Goal: Information Seeking & Learning: Check status

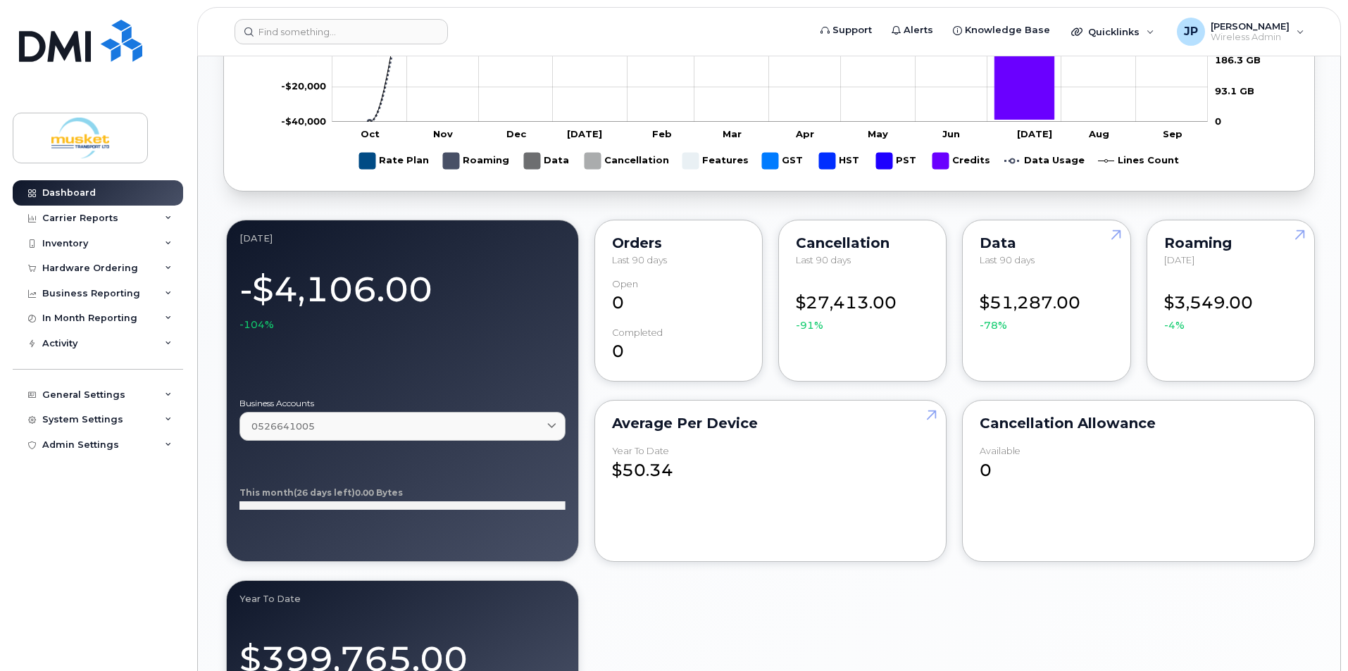
scroll to position [916, 0]
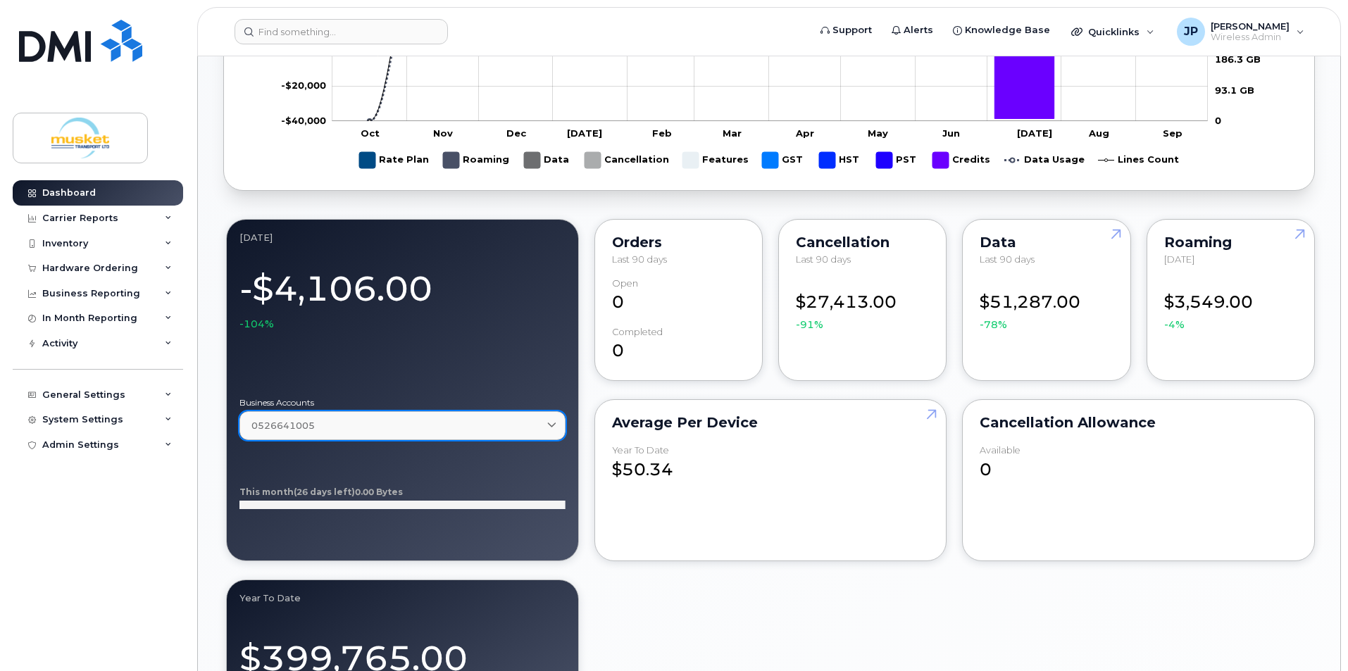
click at [549, 423] on icon at bounding box center [551, 425] width 9 height 9
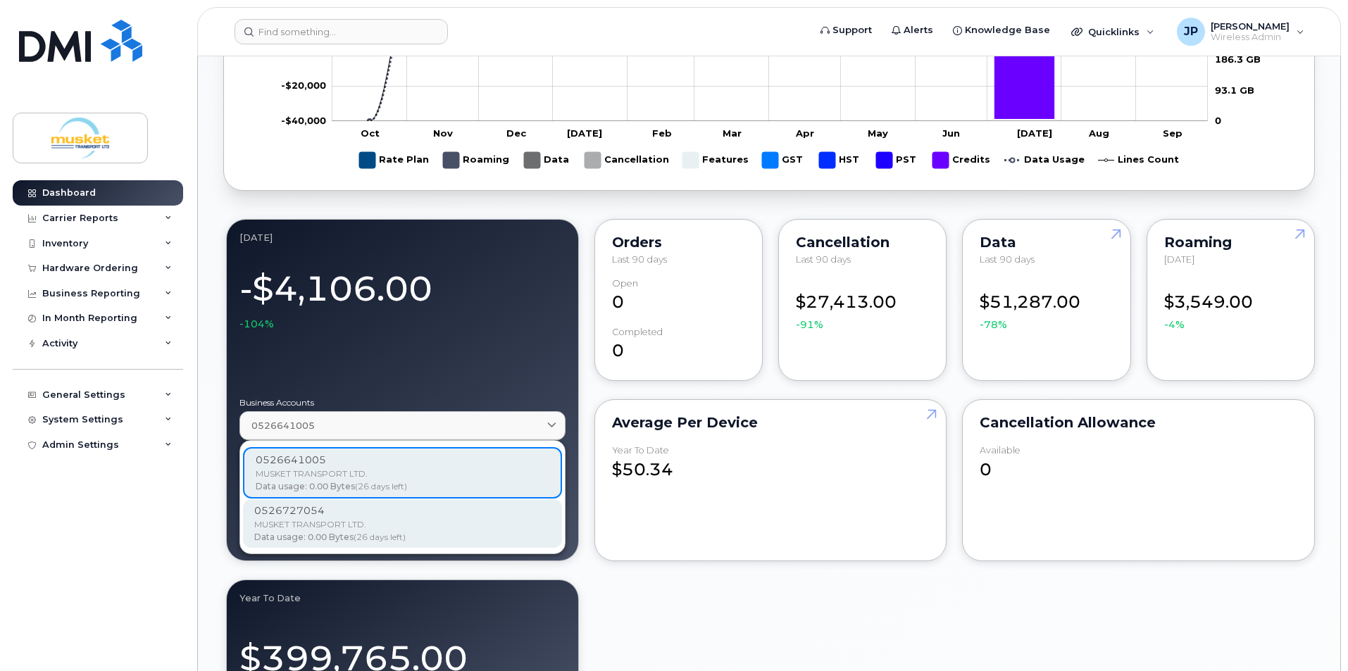
click at [411, 523] on div "MUSKET TRANSPORT LTD." at bounding box center [402, 524] width 297 height 13
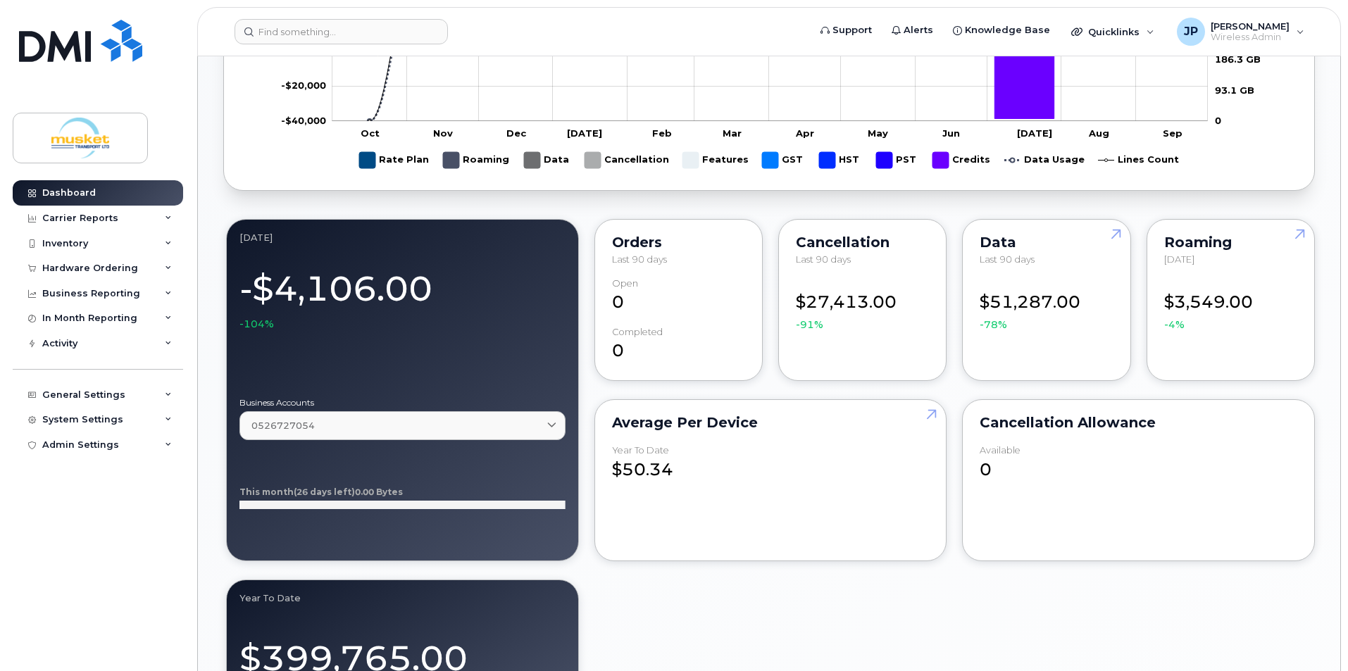
click at [308, 461] on icon "This month (26 days left) 0.00 Bytes" at bounding box center [403, 488] width 326 height 70
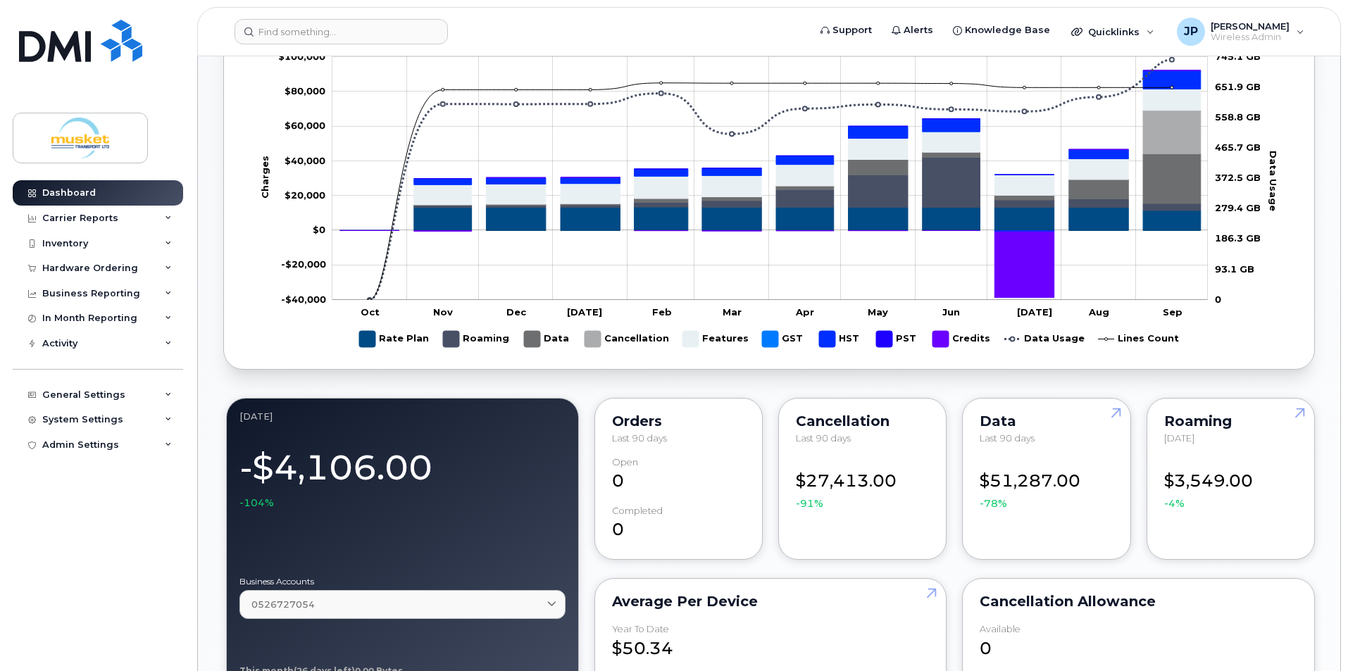
scroll to position [704, 0]
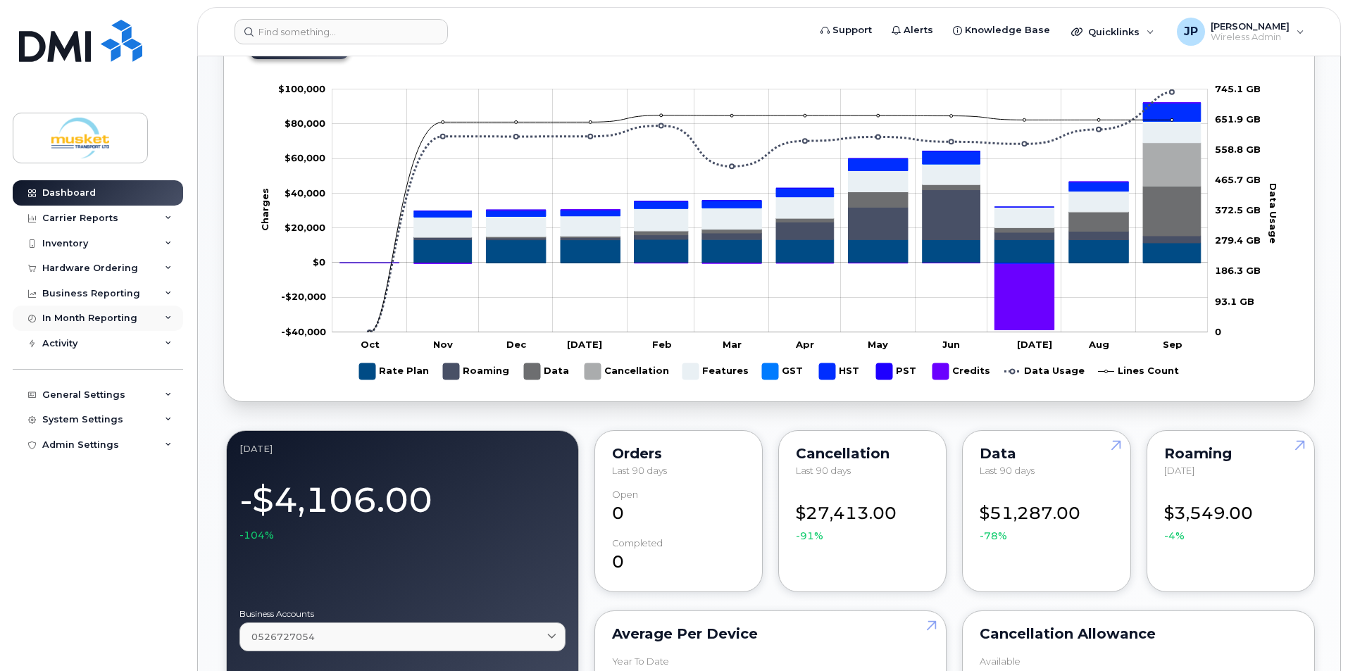
click at [121, 323] on div "In Month Reporting" at bounding box center [89, 318] width 95 height 11
click at [121, 318] on div "In Month Reporting" at bounding box center [89, 318] width 95 height 11
click at [101, 225] on div "Carrier Reports" at bounding box center [98, 218] width 170 height 25
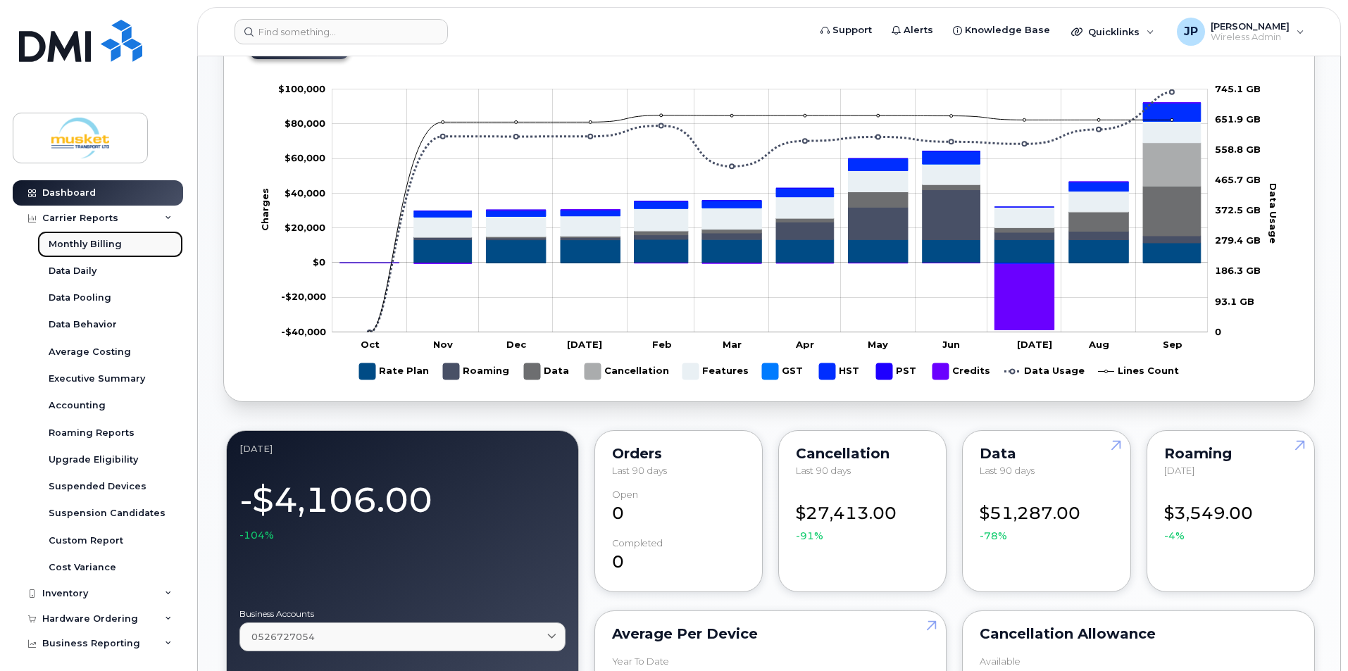
click at [99, 240] on div "Monthly Billing" at bounding box center [85, 244] width 73 height 13
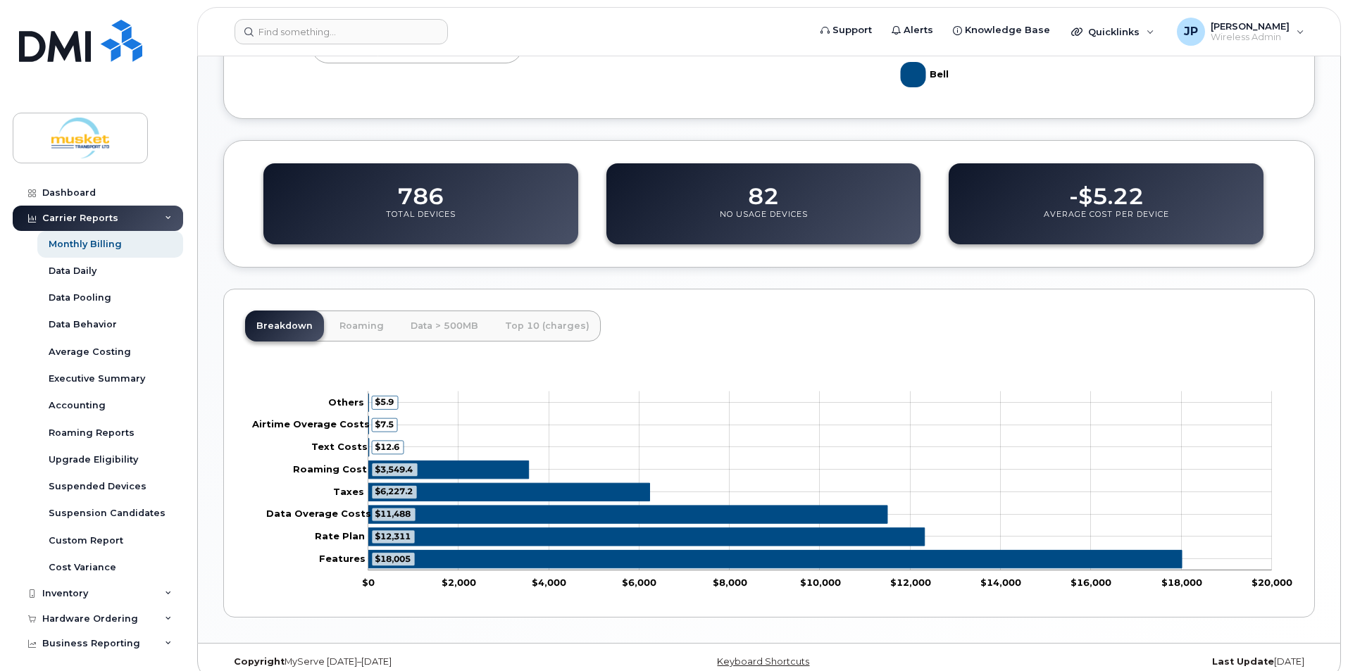
scroll to position [430, 0]
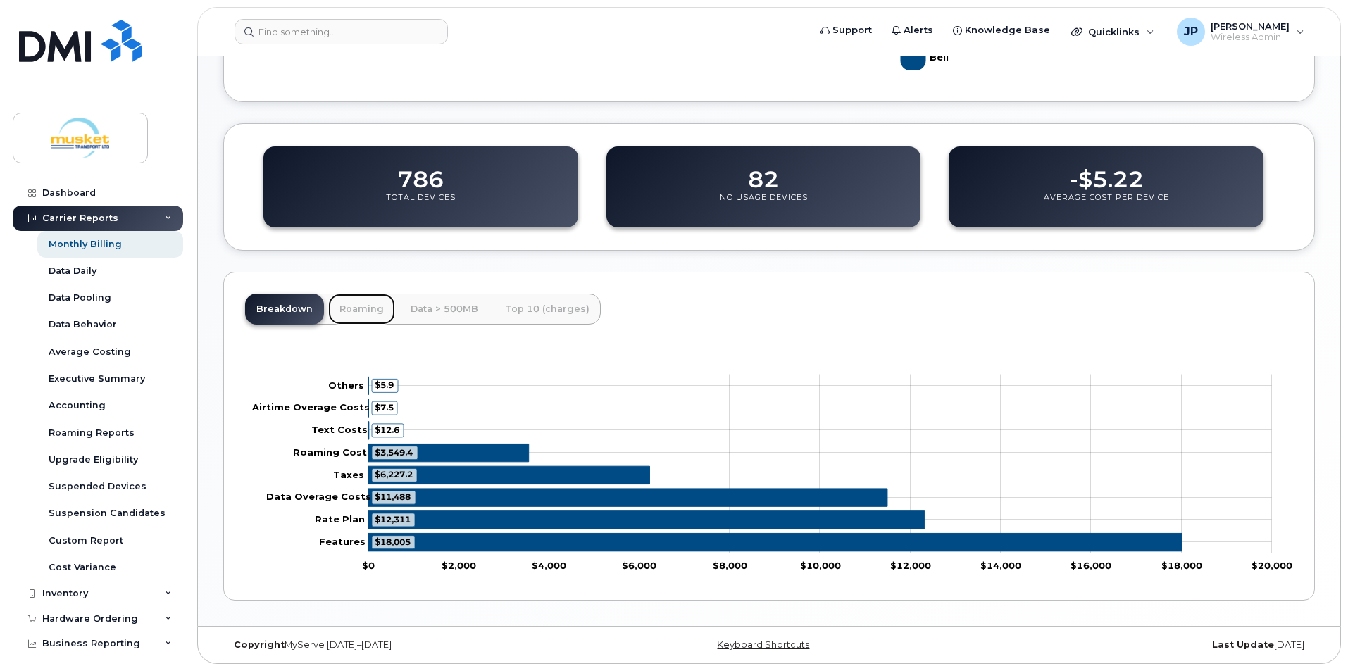
click at [359, 313] on link "Roaming" at bounding box center [361, 309] width 67 height 31
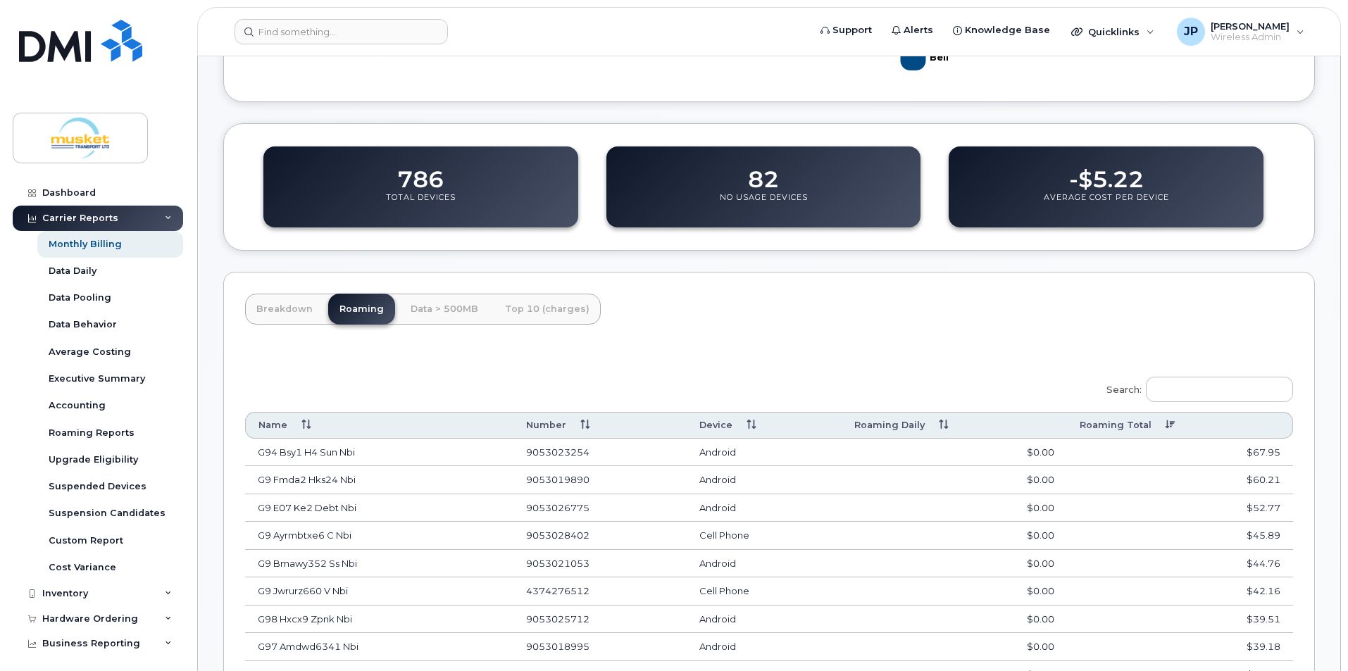
click at [1257, 428] on th "Roaming Total" at bounding box center [1180, 425] width 226 height 26
click at [1257, 423] on th "Roaming Total" at bounding box center [1180, 425] width 226 height 26
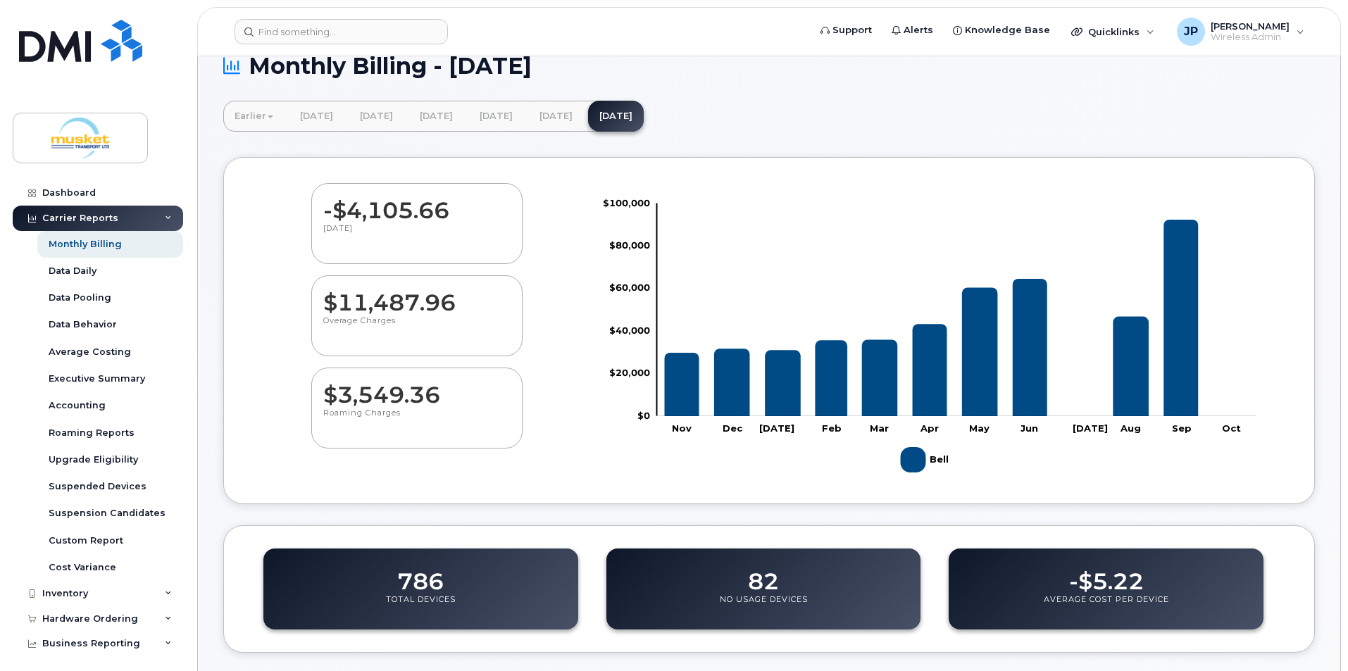
scroll to position [0, 0]
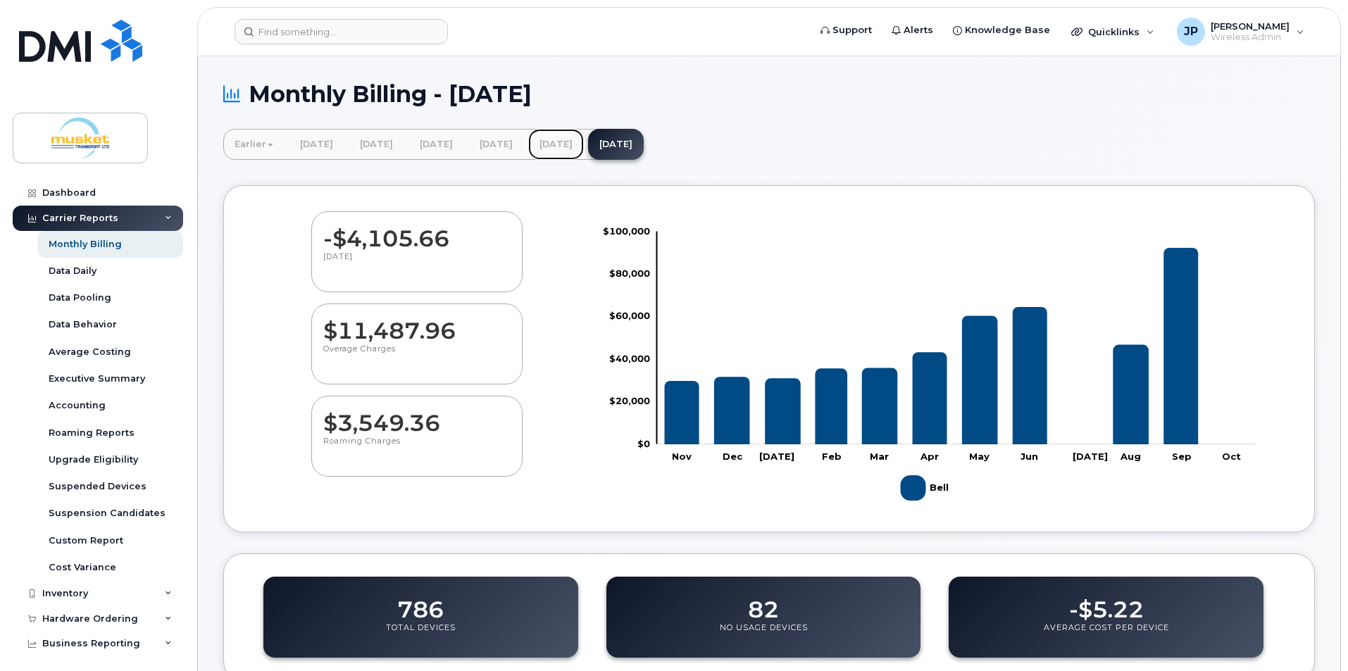
click at [584, 147] on link "[DATE]" at bounding box center [556, 144] width 56 height 31
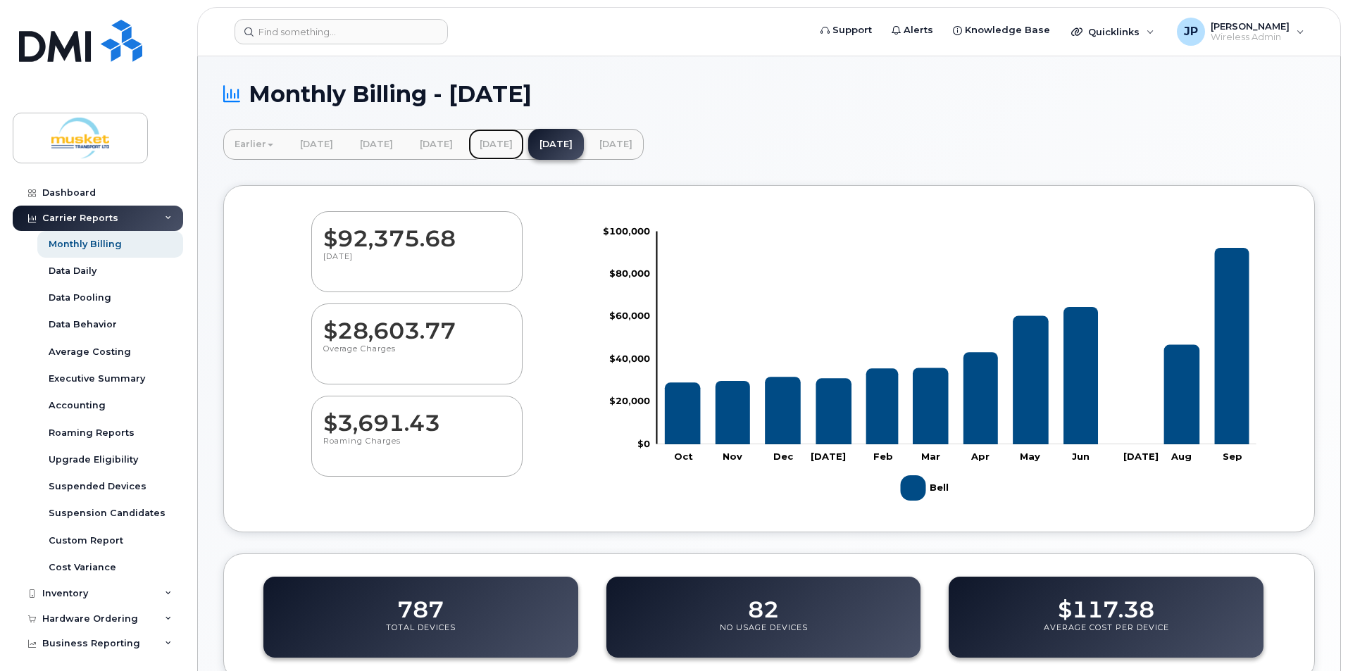
click at [524, 141] on link "[DATE]" at bounding box center [496, 144] width 56 height 31
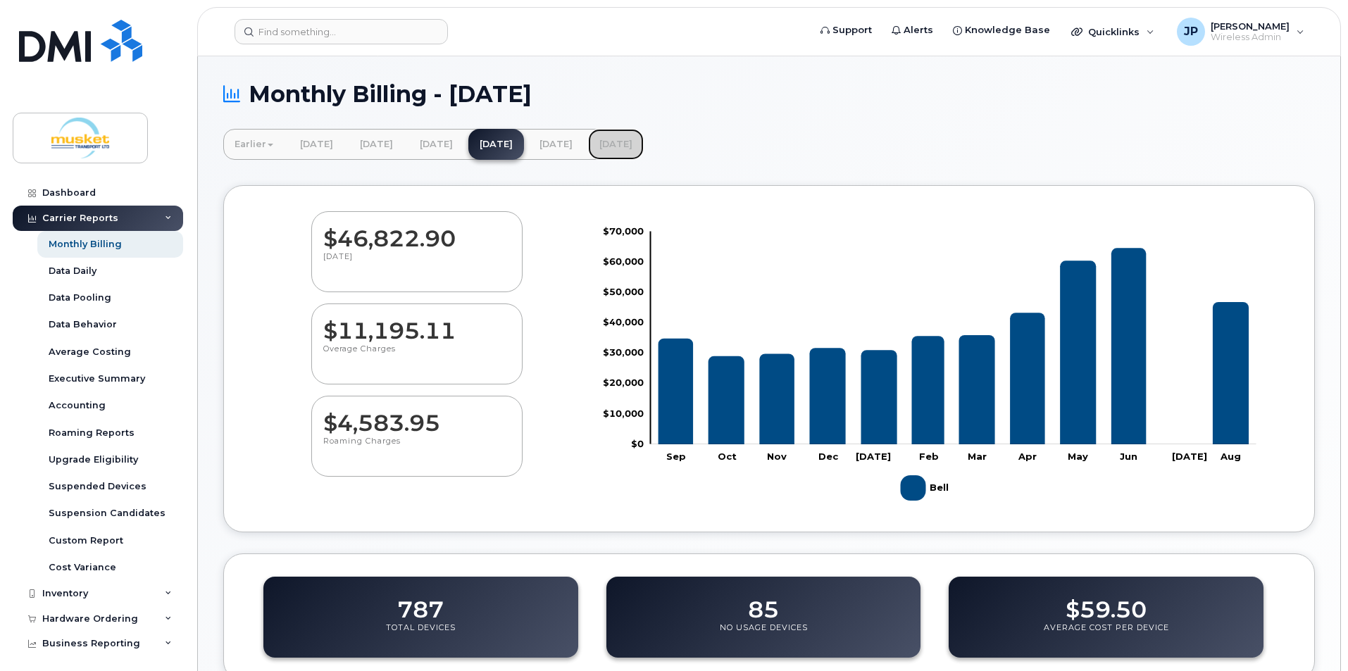
click at [644, 144] on link "[DATE]" at bounding box center [616, 144] width 56 height 31
click at [464, 144] on link "[DATE]" at bounding box center [437, 144] width 56 height 31
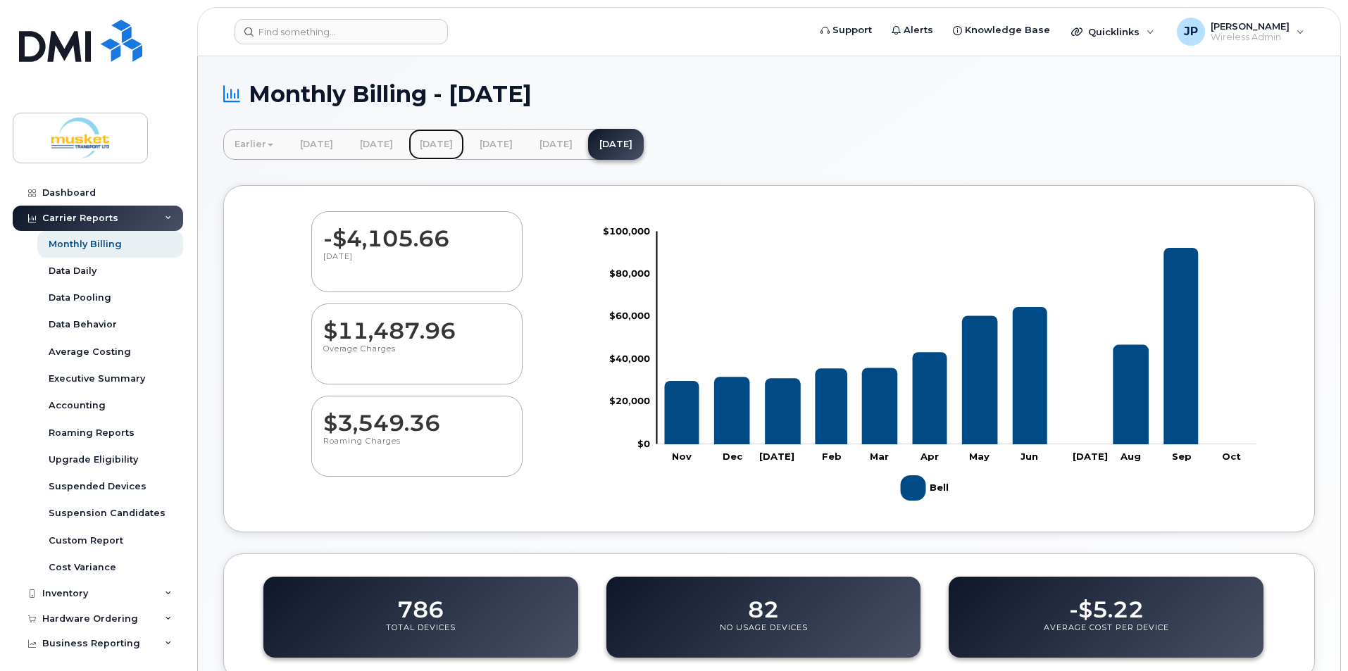
click at [464, 142] on link "[DATE]" at bounding box center [437, 144] width 56 height 31
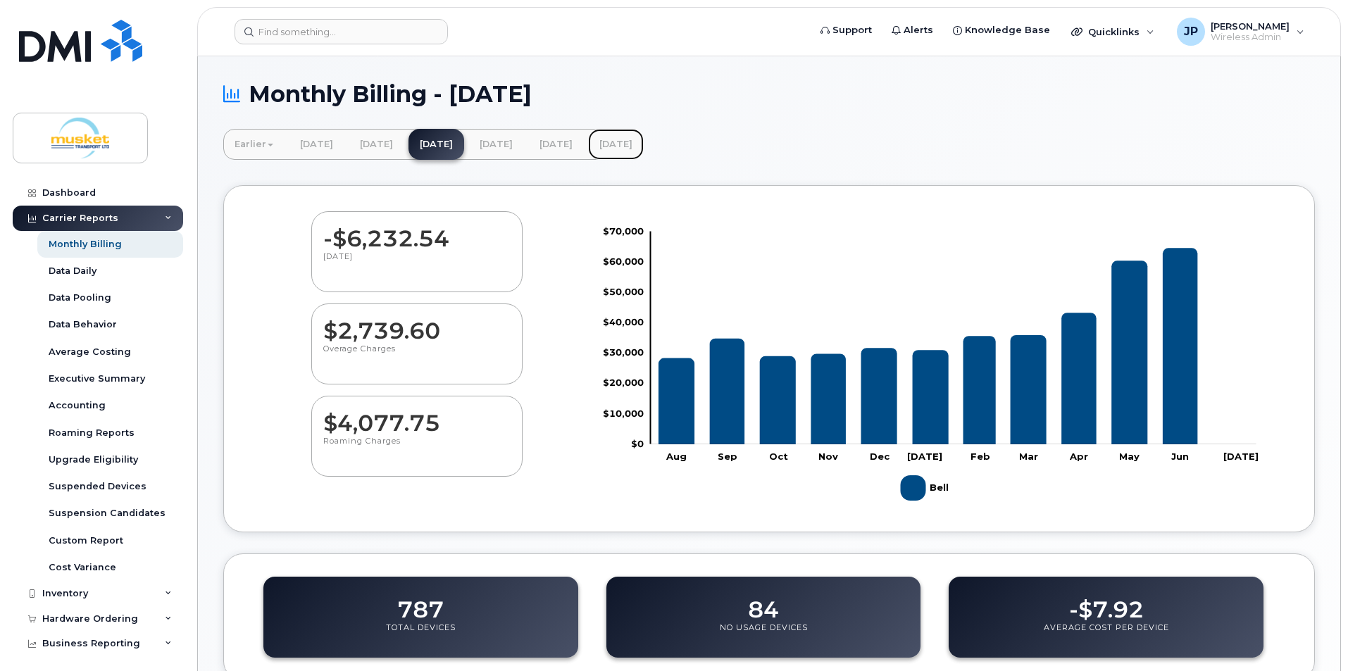
click at [644, 144] on link "[DATE]" at bounding box center [616, 144] width 56 height 31
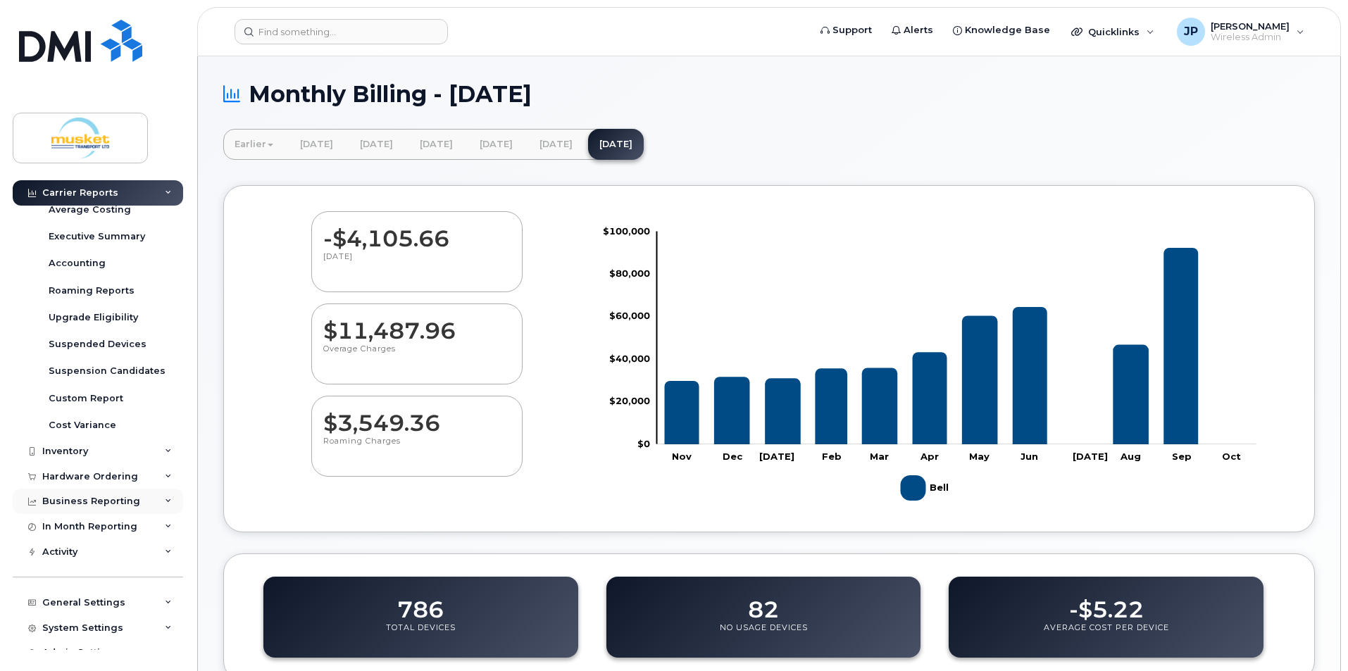
scroll to position [158, 0]
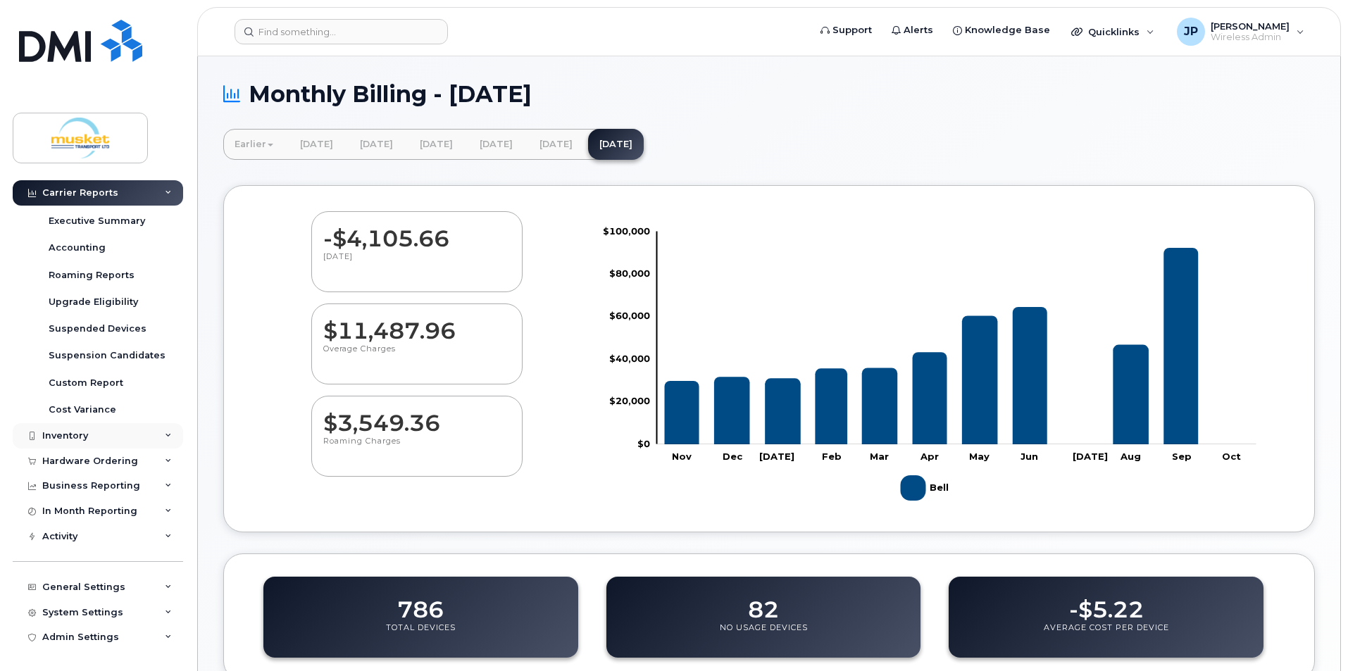
click at [96, 435] on div "Inventory" at bounding box center [98, 435] width 170 height 25
click at [93, 434] on div "Inventory" at bounding box center [98, 435] width 170 height 25
click at [83, 532] on div "Activity" at bounding box center [98, 536] width 170 height 25
click at [119, 530] on div "Activity" at bounding box center [98, 536] width 170 height 25
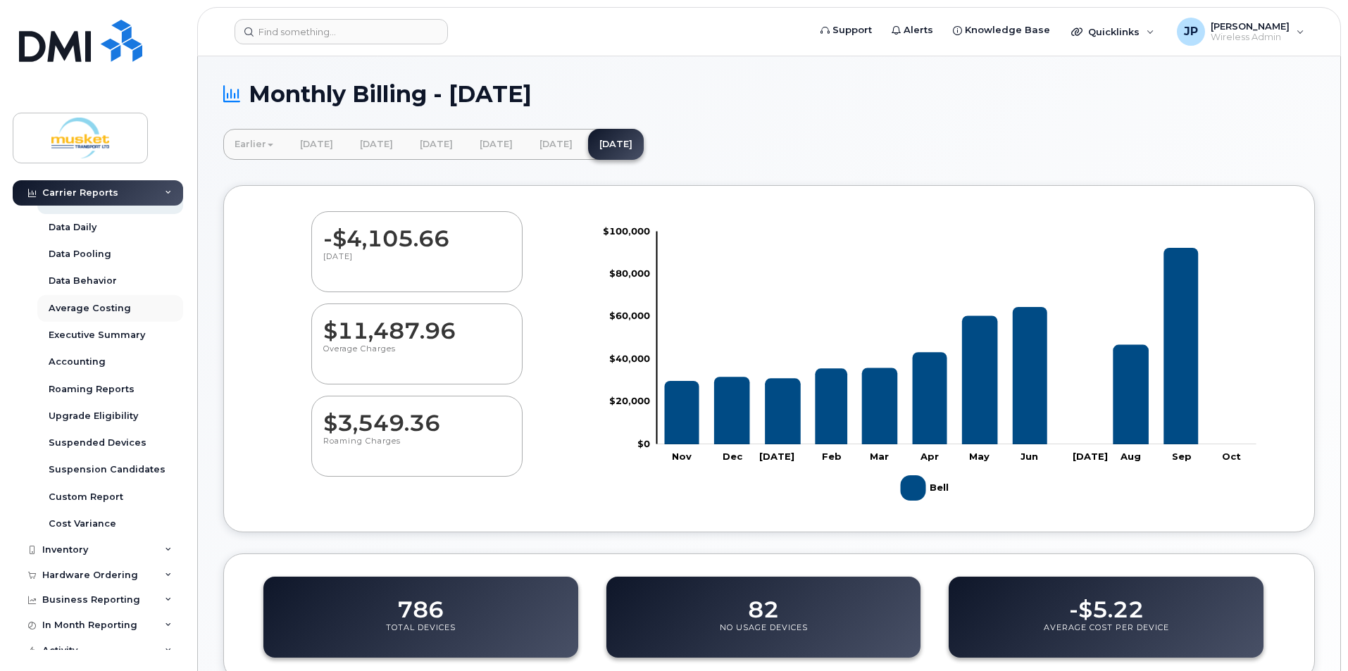
scroll to position [0, 0]
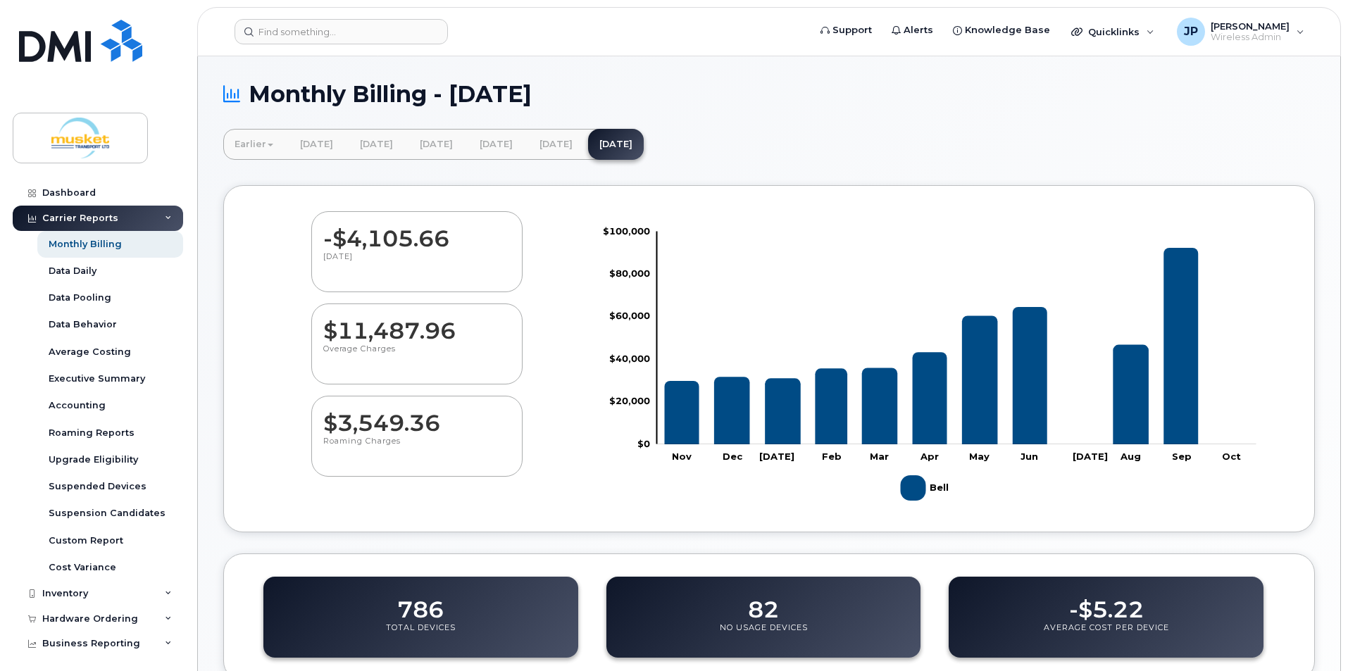
click at [118, 218] on div "Carrier Reports" at bounding box center [98, 218] width 170 height 25
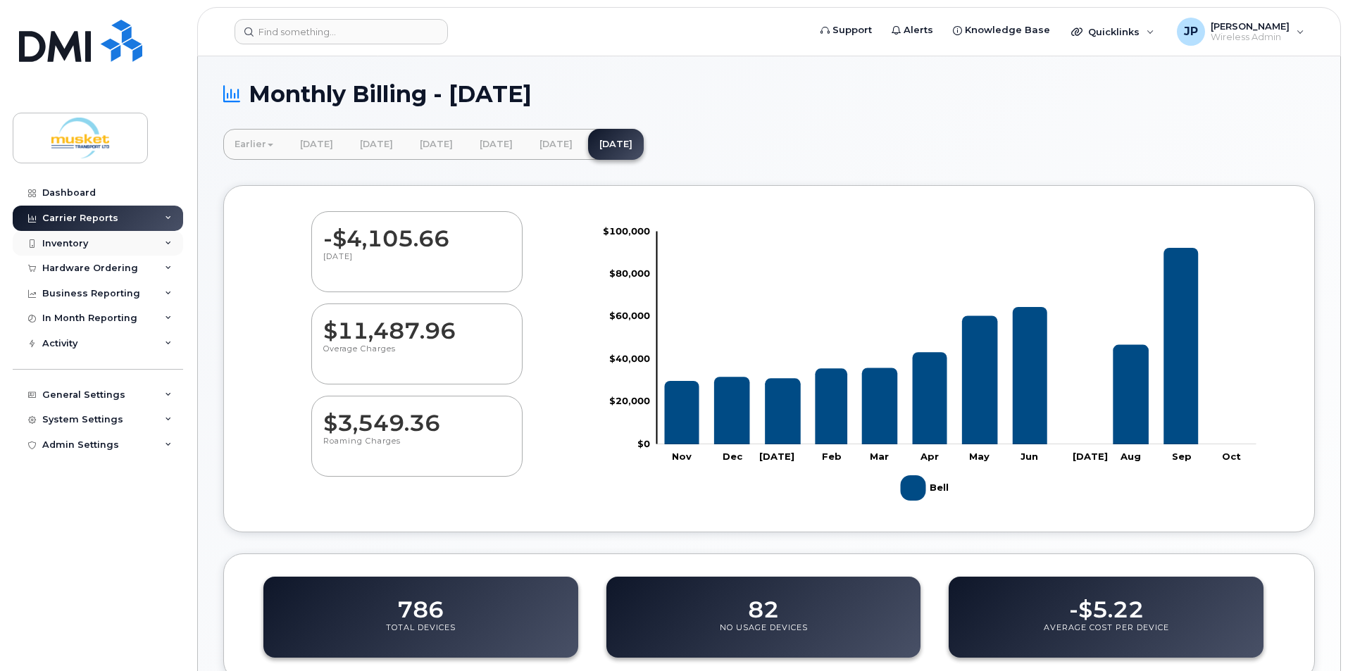
click at [111, 248] on div "Inventory" at bounding box center [98, 243] width 170 height 25
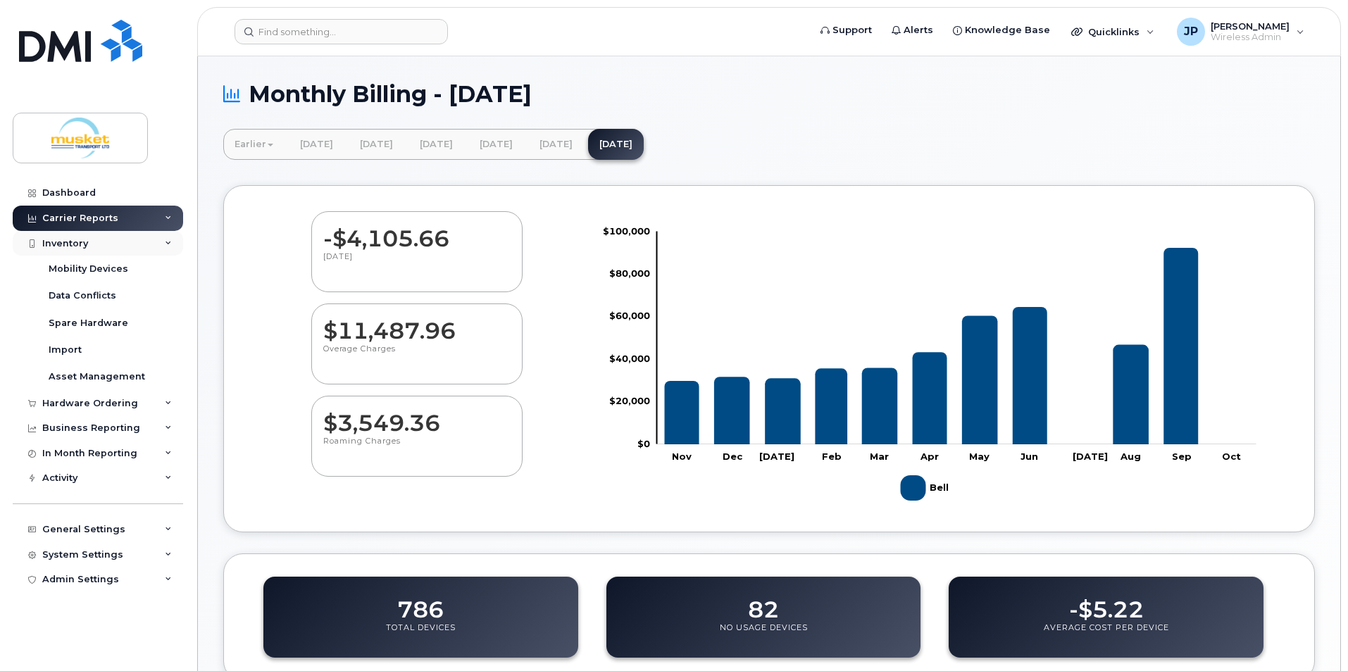
click at [111, 248] on div "Inventory" at bounding box center [98, 243] width 170 height 25
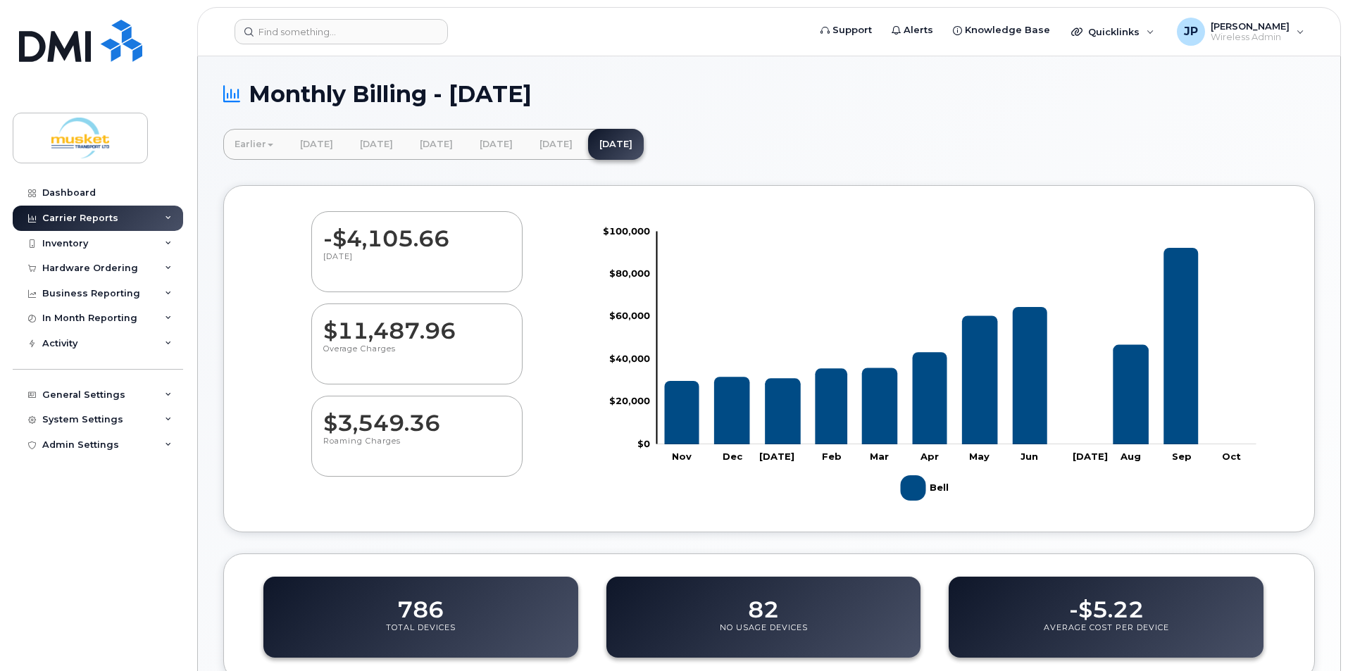
click at [116, 224] on div "Carrier Reports" at bounding box center [98, 218] width 170 height 25
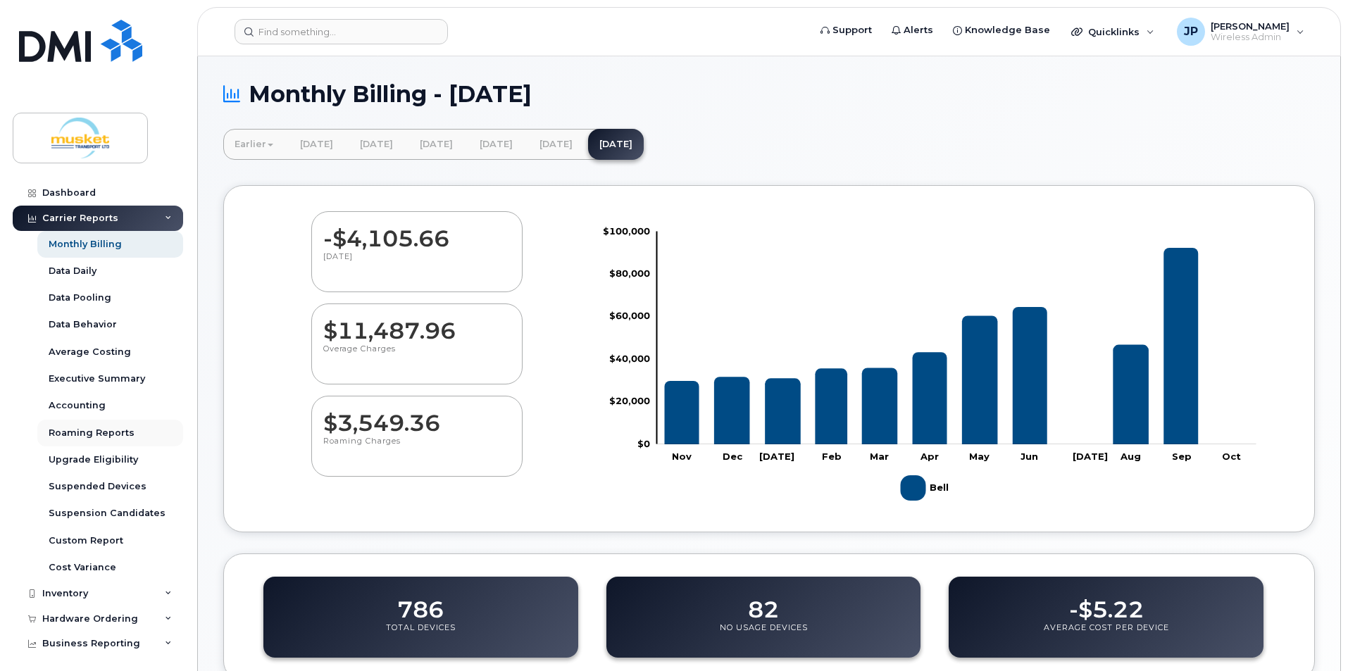
scroll to position [70, 0]
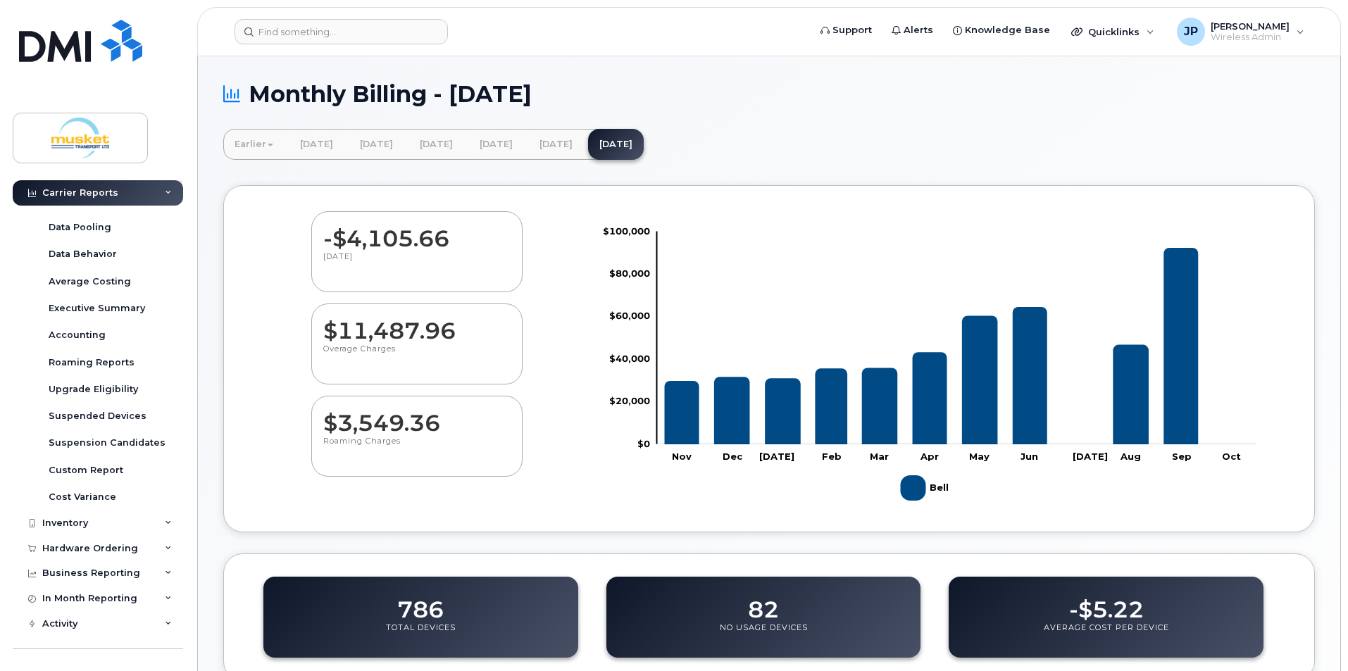
click at [110, 184] on div "Carrier Reports" at bounding box center [98, 192] width 170 height 25
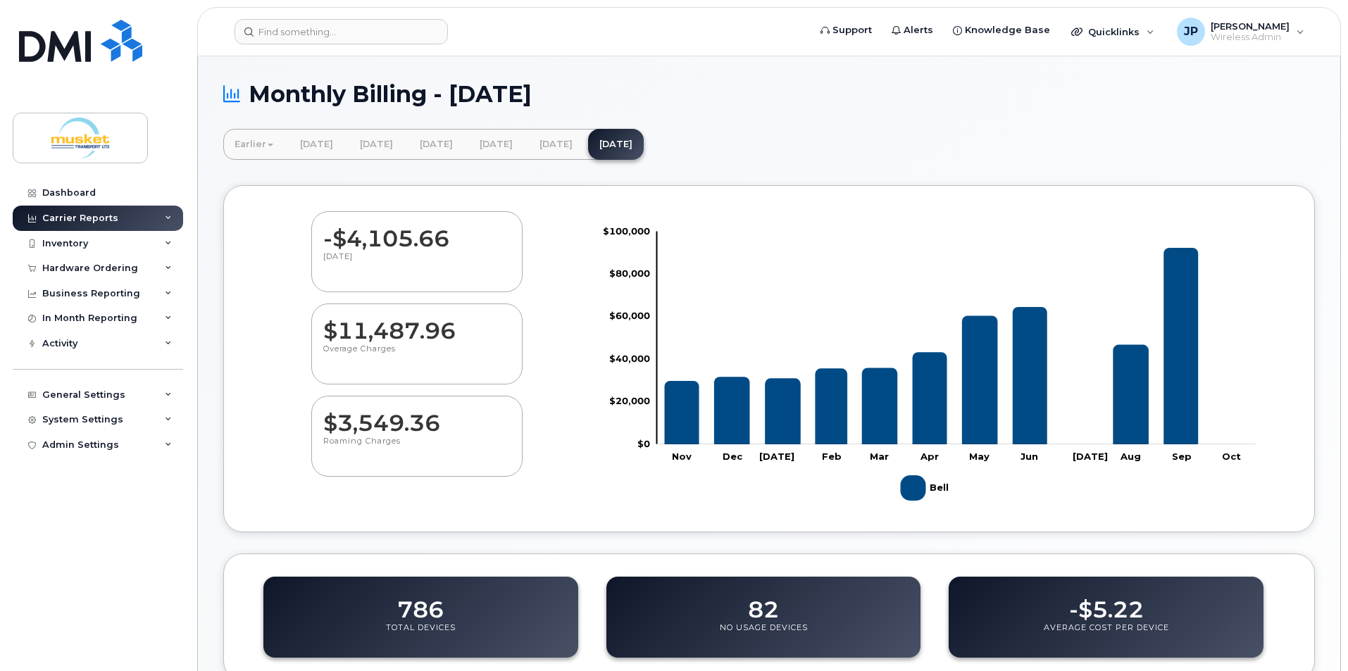
scroll to position [0, 0]
click at [94, 222] on div "Carrier Reports" at bounding box center [80, 218] width 76 height 11
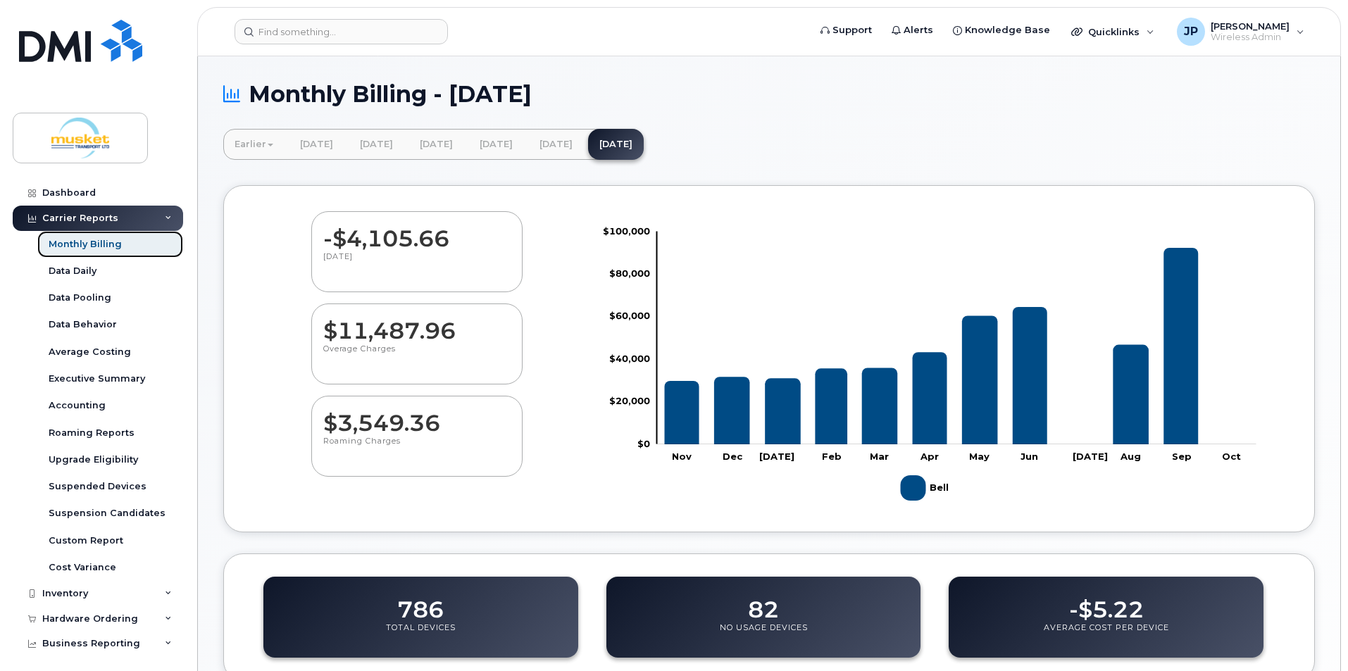
click at [97, 245] on div "Monthly Billing" at bounding box center [85, 244] width 73 height 13
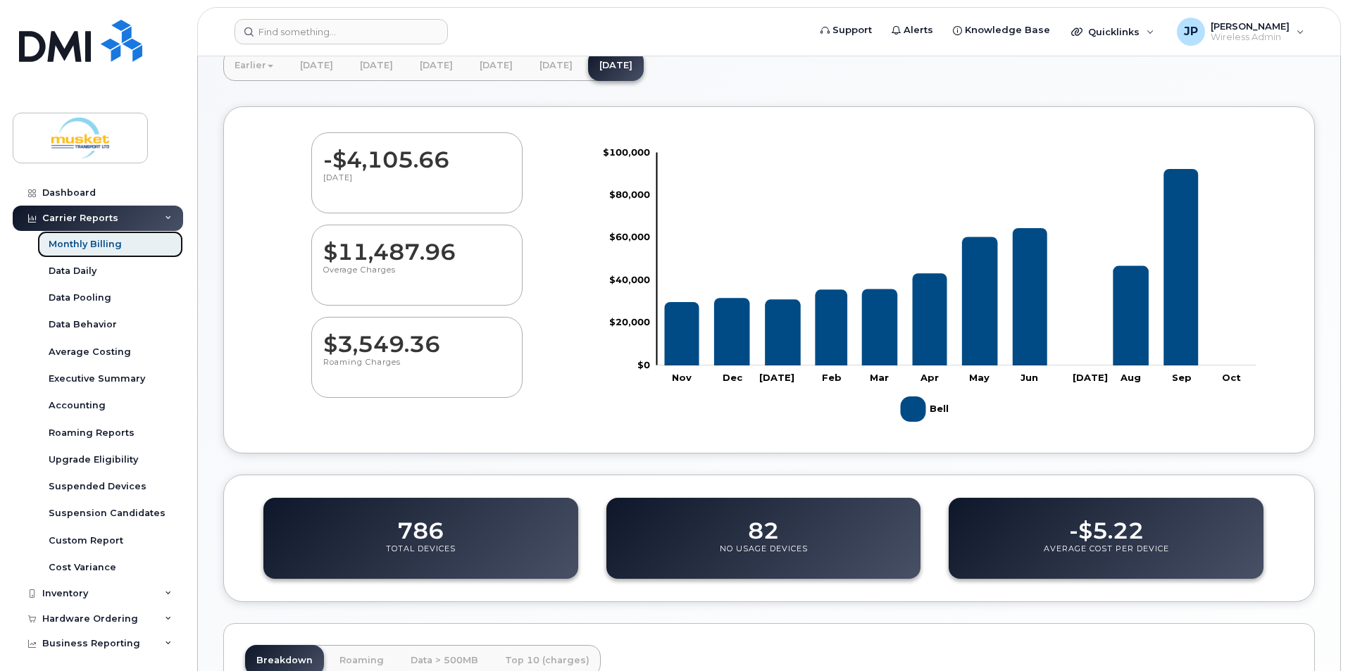
scroll to position [352, 0]
